Goal: Task Accomplishment & Management: Complete application form

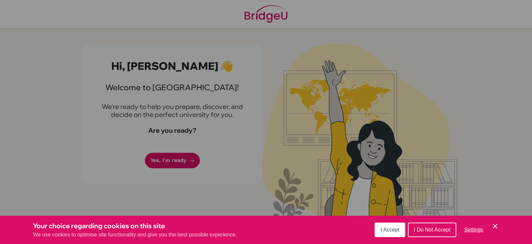
click at [399, 228] on span "I Accept" at bounding box center [390, 230] width 19 height 6
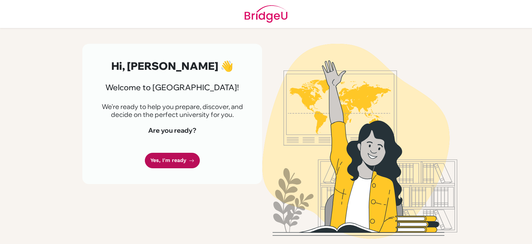
click at [171, 162] on link "Yes, I'm ready" at bounding box center [172, 160] width 55 height 15
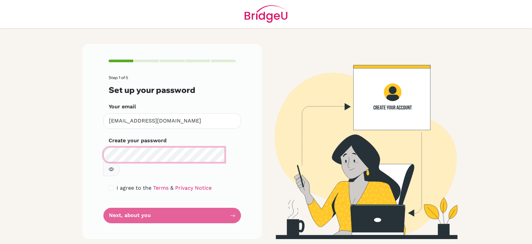
click at [22, 148] on main "Step 1 of 5 Set up your password Your email mira.ahmad@summitschool.ae Invalid …" at bounding box center [266, 122] width 532 height 244
click at [110, 185] on input "checkbox" at bounding box center [111, 187] width 5 height 5
checkbox input "true"
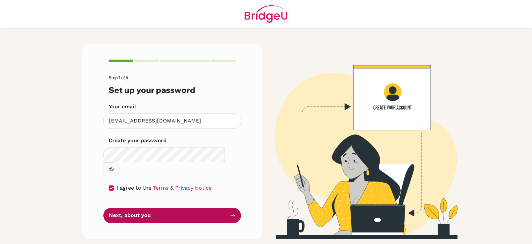
click at [124, 208] on button "Next, about you" at bounding box center [172, 215] width 138 height 15
